Goal: Task Accomplishment & Management: Use online tool/utility

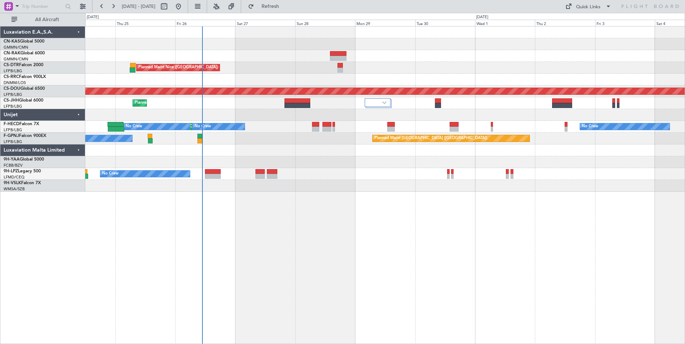
click at [354, 174] on div "Planned Maint Nice ([GEOGRAPHIC_DATA]) Planned Maint Sofia AOG Maint Sofia Plan…" at bounding box center [384, 108] width 599 height 165
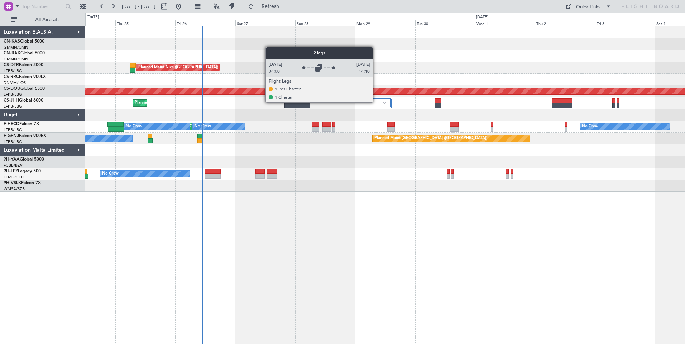
click at [380, 101] on div at bounding box center [377, 102] width 26 height 9
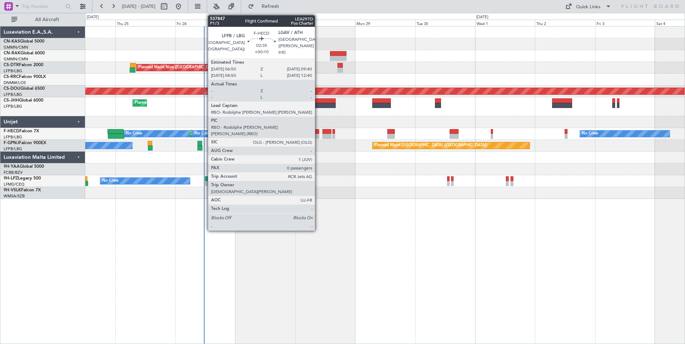
click at [318, 137] on div at bounding box center [315, 136] width 7 height 5
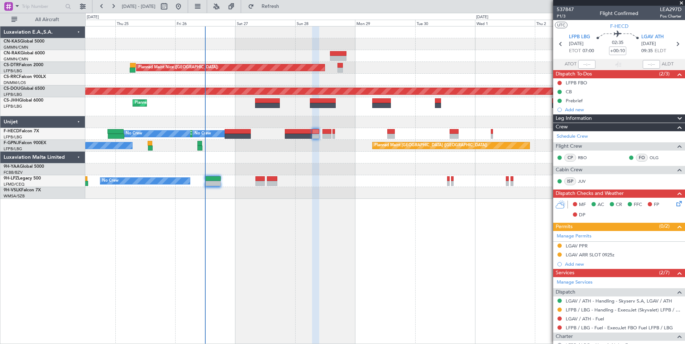
click at [680, 3] on span at bounding box center [680, 3] width 7 height 6
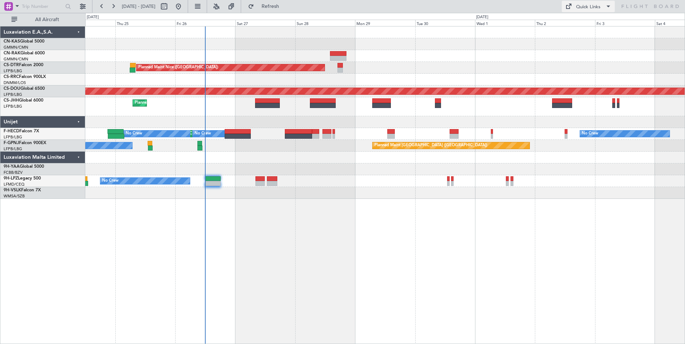
click at [590, 8] on div "Quick Links" at bounding box center [588, 7] width 24 height 7
click at [364, 52] on div at bounding box center [342, 172] width 685 height 344
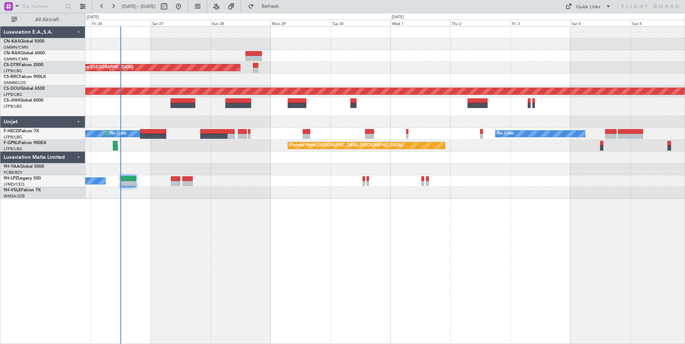
click at [285, 59] on div at bounding box center [384, 56] width 599 height 12
click at [86, 5] on button at bounding box center [82, 6] width 11 height 11
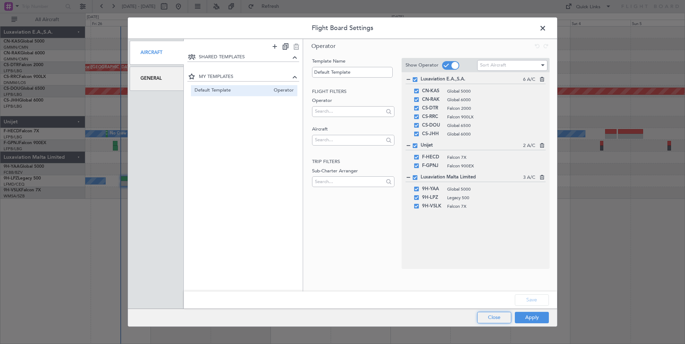
click at [492, 316] on button "Close" at bounding box center [494, 317] width 34 height 11
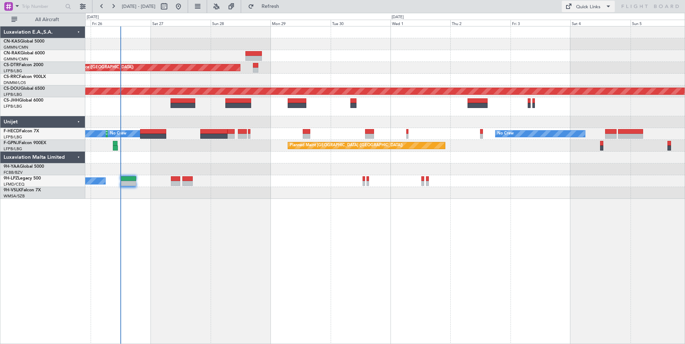
click at [580, 10] on div "Quick Links" at bounding box center [588, 7] width 24 height 7
click at [581, 38] on button "Crew Board" at bounding box center [588, 40] width 54 height 17
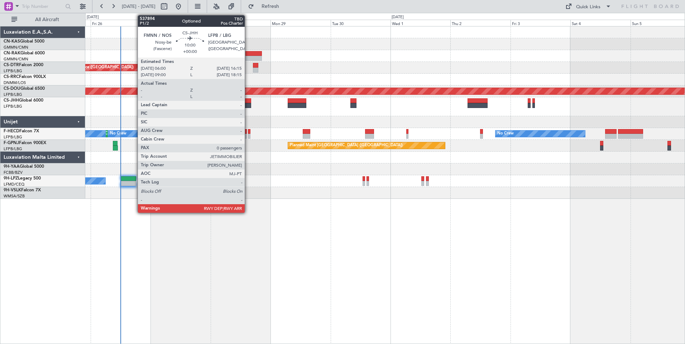
click at [245, 105] on div at bounding box center [238, 105] width 26 height 5
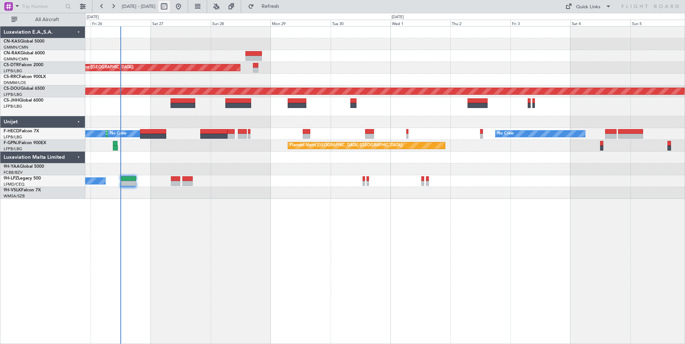
click at [170, 3] on button at bounding box center [163, 6] width 11 height 11
select select "9"
select select "2025"
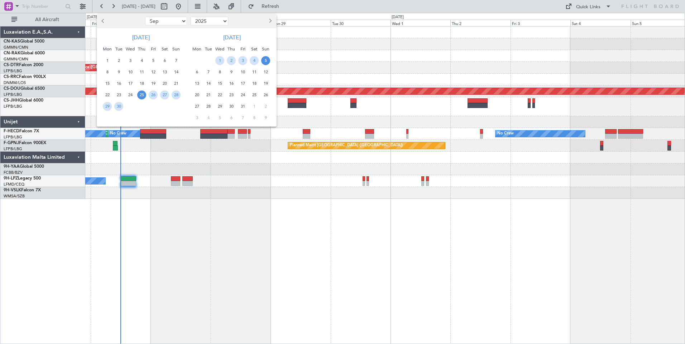
click at [141, 95] on span "25" at bounding box center [141, 95] width 9 height 9
click at [230, 71] on span "9" at bounding box center [231, 72] width 9 height 9
